Goal: Information Seeking & Learning: Learn about a topic

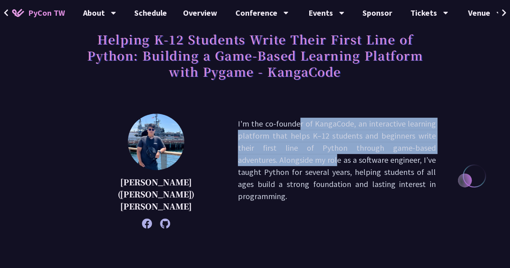
drag, startPoint x: 271, startPoint y: 147, endPoint x: 177, endPoint y: 124, distance: 97.3
click at [177, 124] on div "[PERSON_NAME] ([PERSON_NAME]) [PERSON_NAME]'m the co-founder of KangaCode, an i…" at bounding box center [254, 171] width 361 height 115
copy p "I'm the co-founder of KangaCode, an interactive learning platform that helps K–…"
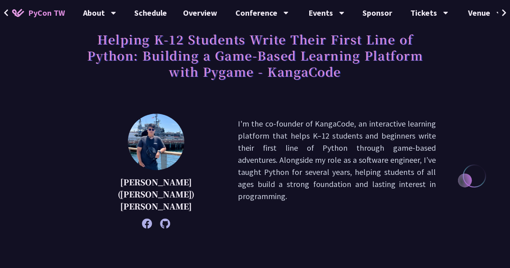
click at [366, 151] on p "I'm the co-founder of KangaCode, an interactive learning platform that helps K–…" at bounding box center [337, 171] width 198 height 107
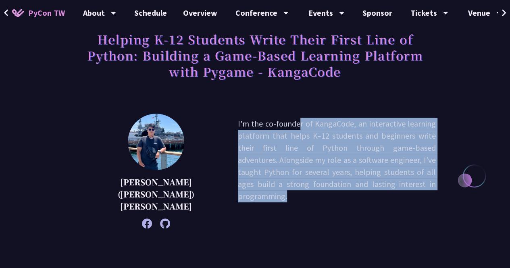
click at [366, 151] on p "I'm the co-founder of KangaCode, an interactive learning platform that helps K–…" at bounding box center [337, 171] width 198 height 107
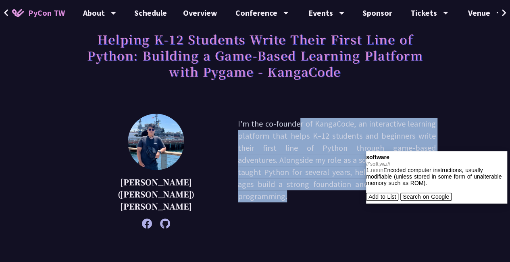
copy div "I'm the co-founder of KangaCode, an interactive learning platform that helps K–…"
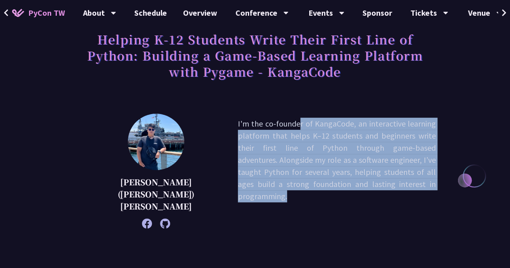
click at [280, 139] on p "I'm the co-founder of KangaCode, an interactive learning platform that helps K–…" at bounding box center [337, 171] width 198 height 107
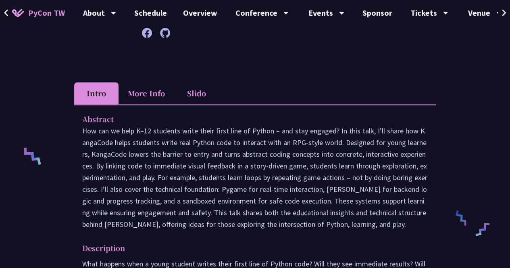
scroll to position [244, 0]
click at [200, 87] on li "Slido" at bounding box center [196, 94] width 44 height 22
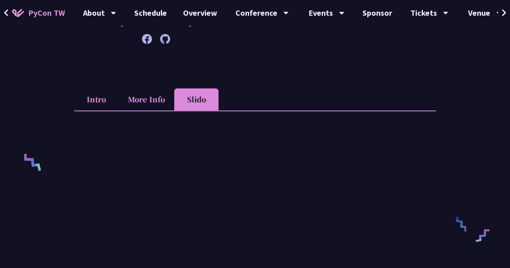
scroll to position [256, 0]
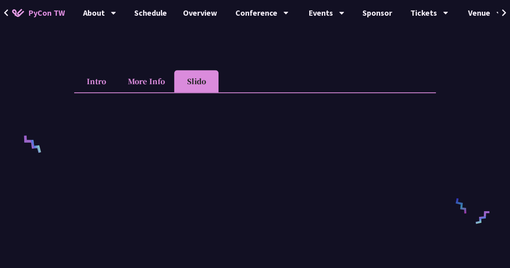
click at [152, 70] on li "More Info" at bounding box center [146, 81] width 56 height 22
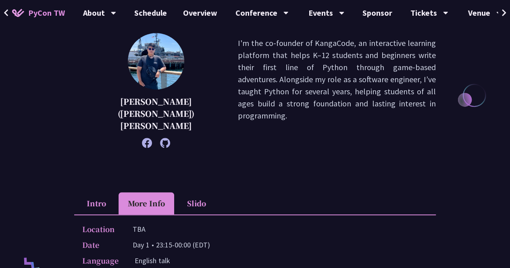
scroll to position [135, 0]
click at [102, 192] on li "Intro" at bounding box center [96, 203] width 44 height 22
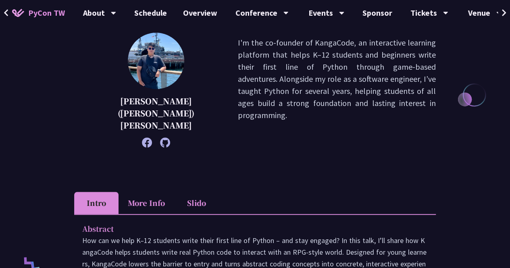
click at [229, 150] on div "Chieh-Hung (Jeff) Cheng I'm the co-founder of KangaCode, an interactive learnin…" at bounding box center [254, 102] width 361 height 139
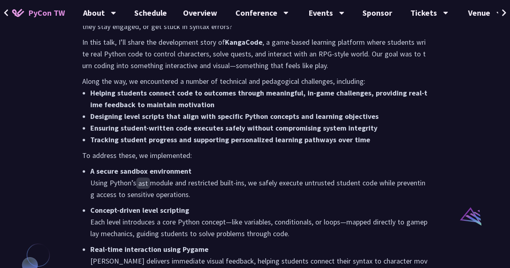
scroll to position [494, 0]
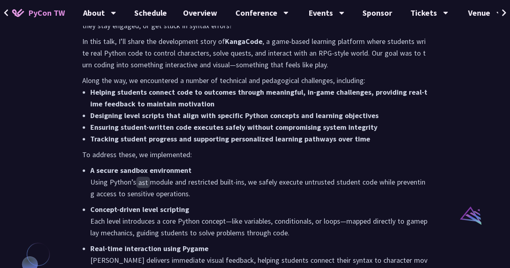
click at [238, 178] on p "A secure sandbox environment Using Python’s ast module and restricted built-ins…" at bounding box center [258, 181] width 337 height 35
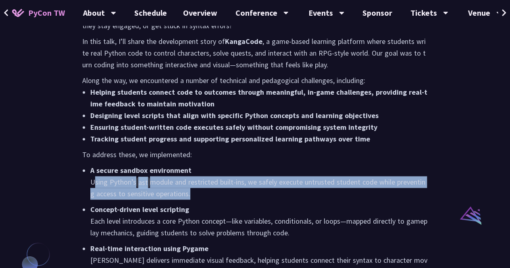
drag, startPoint x: 238, startPoint y: 178, endPoint x: 239, endPoint y: 170, distance: 7.4
click at [239, 170] on p "A secure sandbox environment Using Python’s ast module and restricted built-ins…" at bounding box center [258, 181] width 337 height 35
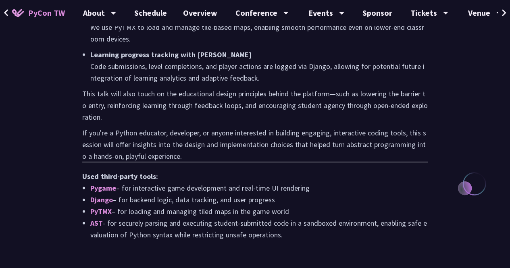
scroll to position [765, 0]
drag, startPoint x: 87, startPoint y: 175, endPoint x: 281, endPoint y: 225, distance: 199.7
click at [281, 225] on ul "Pygame – for interactive game development and real-time UI rendering Django – f…" at bounding box center [254, 211] width 345 height 58
copy ul "Pygame – for interactive game development and real-time UI rendering Django – f…"
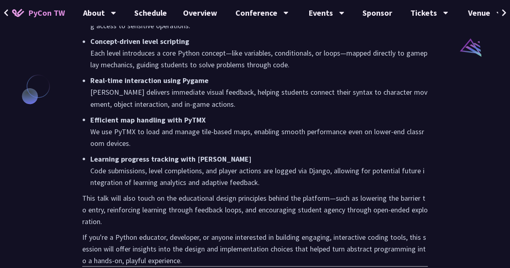
click at [301, 165] on p "Learning progress tracking with Django Code submissions, level completions, and…" at bounding box center [258, 170] width 337 height 35
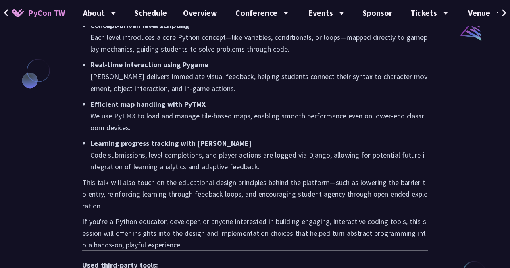
scroll to position [677, 0]
drag, startPoint x: 302, startPoint y: 159, endPoint x: 298, endPoint y: 151, distance: 8.8
click at [298, 151] on p "Learning progress tracking with Django Code submissions, level completions, and…" at bounding box center [258, 154] width 337 height 35
drag, startPoint x: 294, startPoint y: 157, endPoint x: 166, endPoint y: 144, distance: 128.7
click at [166, 144] on p "Learning progress tracking with Django Code submissions, level completions, and…" at bounding box center [258, 154] width 337 height 35
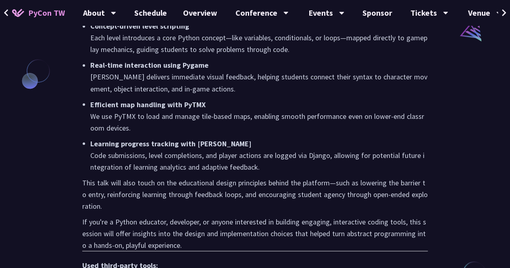
click at [149, 157] on p "Learning progress tracking with Django Code submissions, level completions, and…" at bounding box center [258, 154] width 337 height 35
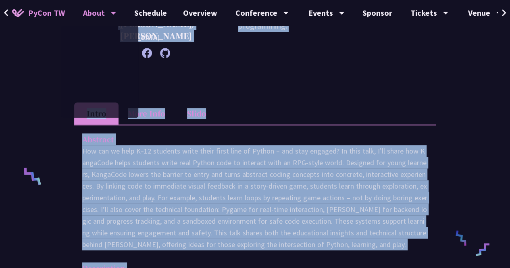
scroll to position [141, 0]
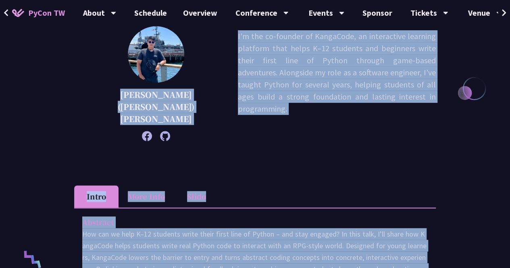
drag, startPoint x: 193, startPoint y: 234, endPoint x: 79, endPoint y: 214, distance: 115.7
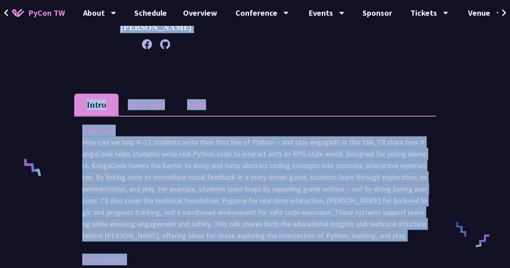
scroll to position [234, 0]
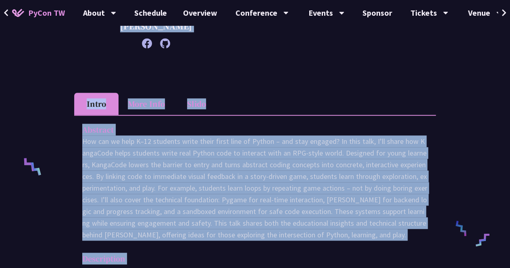
copy div "Abstract How can we help K–12 students write their first line of Python – and s…"
click at [278, 224] on p at bounding box center [254, 187] width 345 height 105
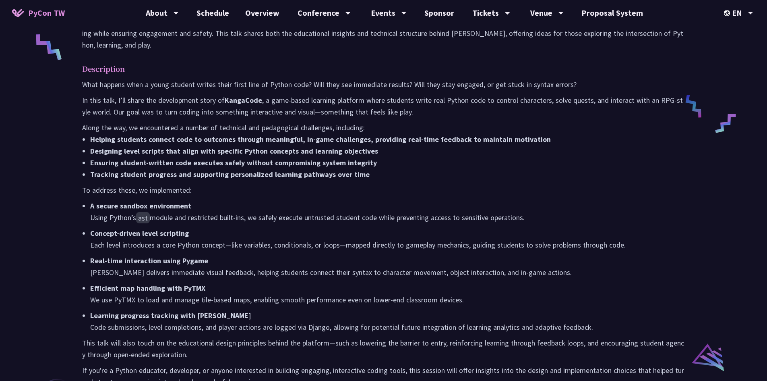
scroll to position [375, 0]
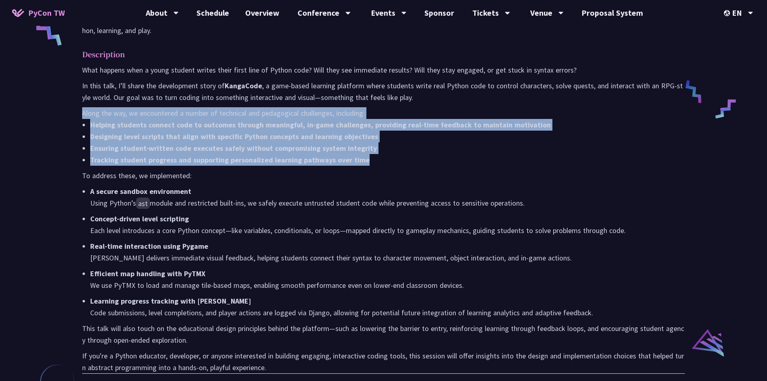
drag, startPoint x: 387, startPoint y: 149, endPoint x: 75, endPoint y: 106, distance: 315.5
click at [75, 106] on div "Abstract Description What happens when a young student writes their first line …" at bounding box center [383, 203] width 619 height 514
copy div "Along the way, we encountered a number of technical and pedagogical challenges,…"
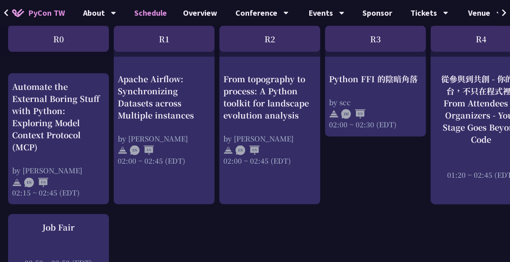
scroll to position [902, 0]
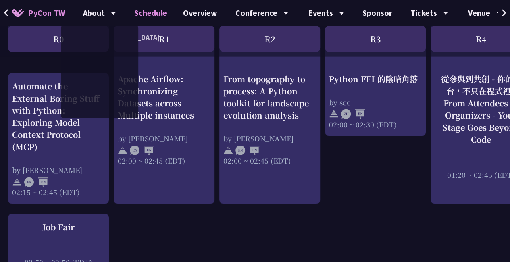
click at [60, 10] on span "PyCon TW" at bounding box center [46, 13] width 37 height 12
